Goal: Task Accomplishment & Management: Manage account settings

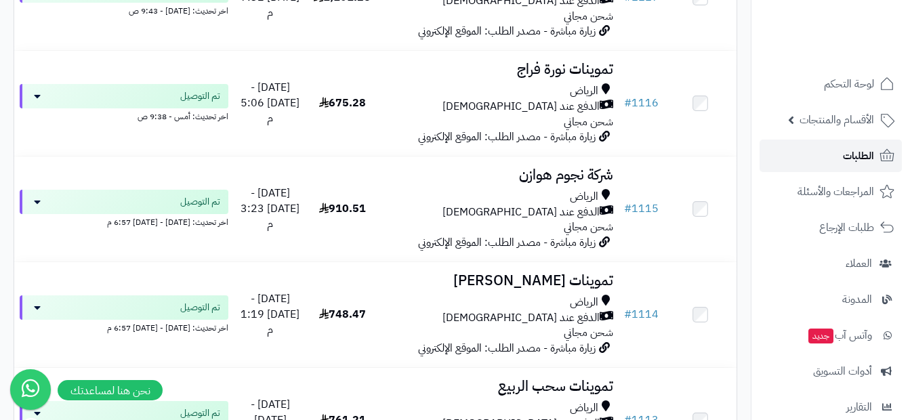
click at [849, 153] on span "الطلبات" at bounding box center [858, 155] width 31 height 19
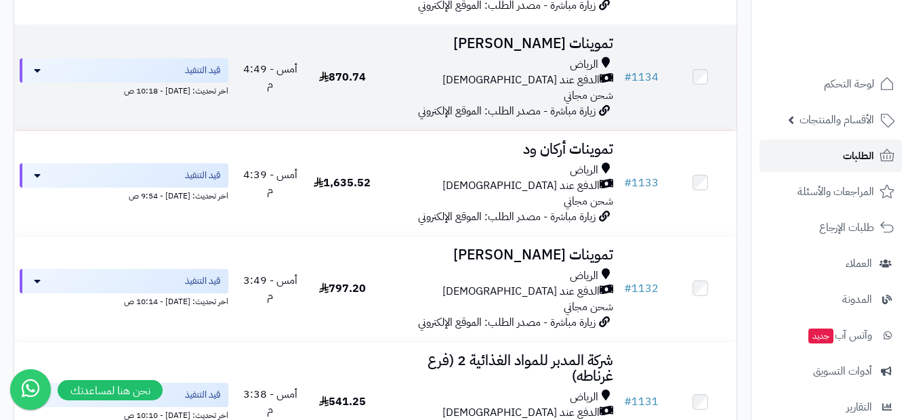
scroll to position [949, 0]
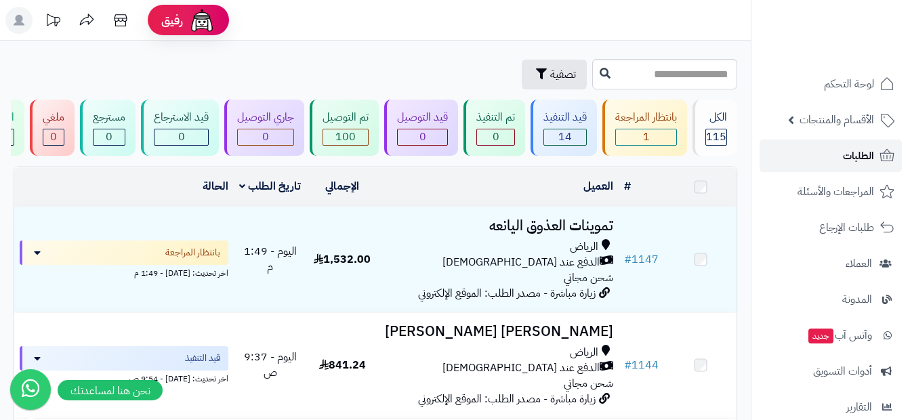
click at [849, 150] on span "الطلبات" at bounding box center [858, 155] width 31 height 19
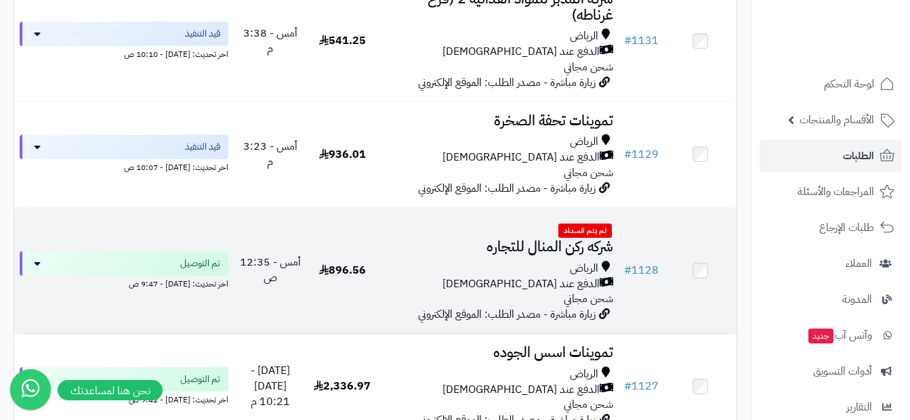
scroll to position [1627, 0]
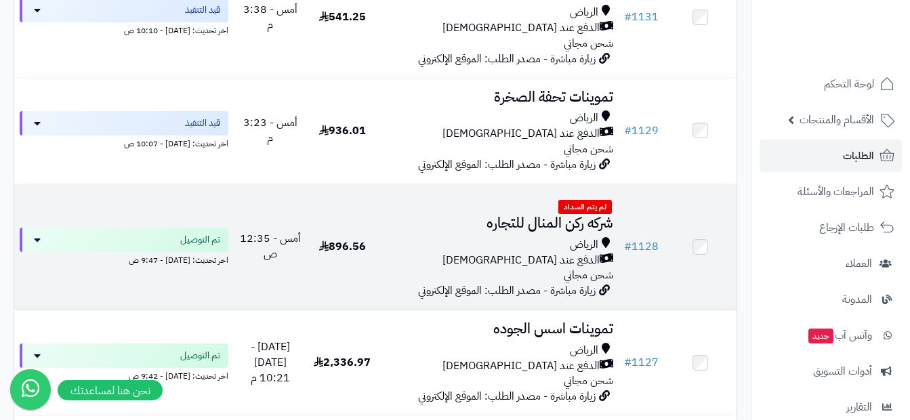
click at [518, 257] on div "الدفع عند [DEMOGRAPHIC_DATA]" at bounding box center [499, 261] width 230 height 16
